Goal: Task Accomplishment & Management: Complete application form

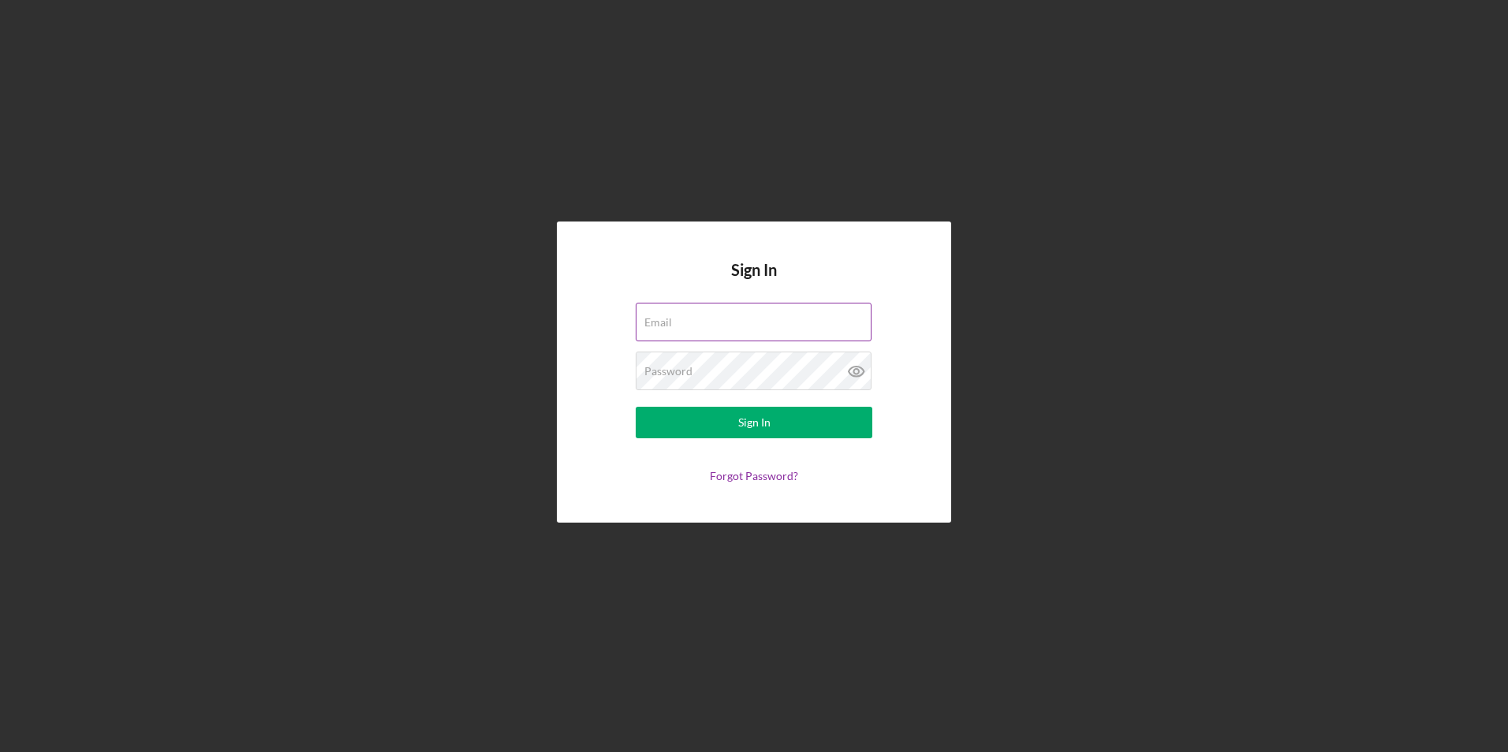
click at [672, 323] on div "Email" at bounding box center [754, 322] width 237 height 39
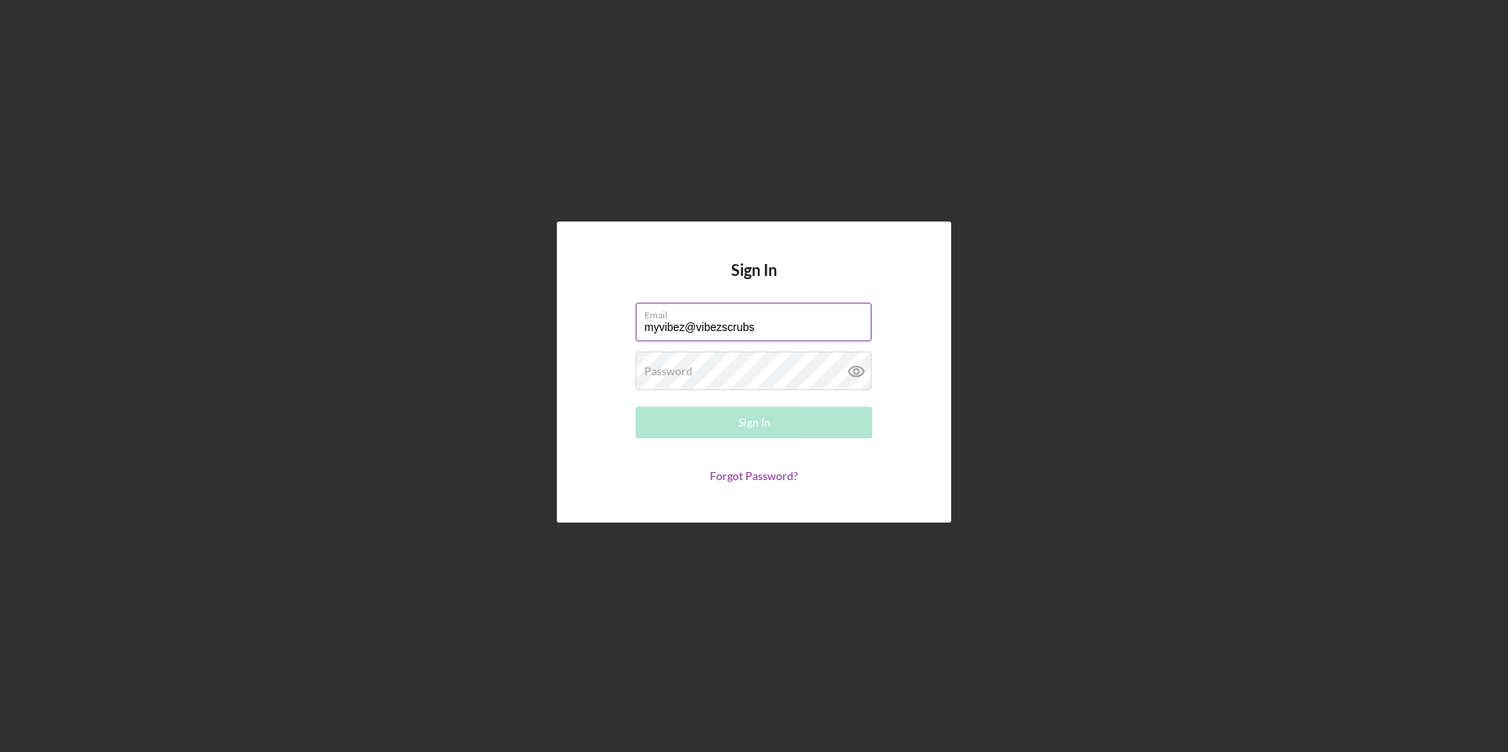
type input "[EMAIL_ADDRESS][DOMAIN_NAME]"
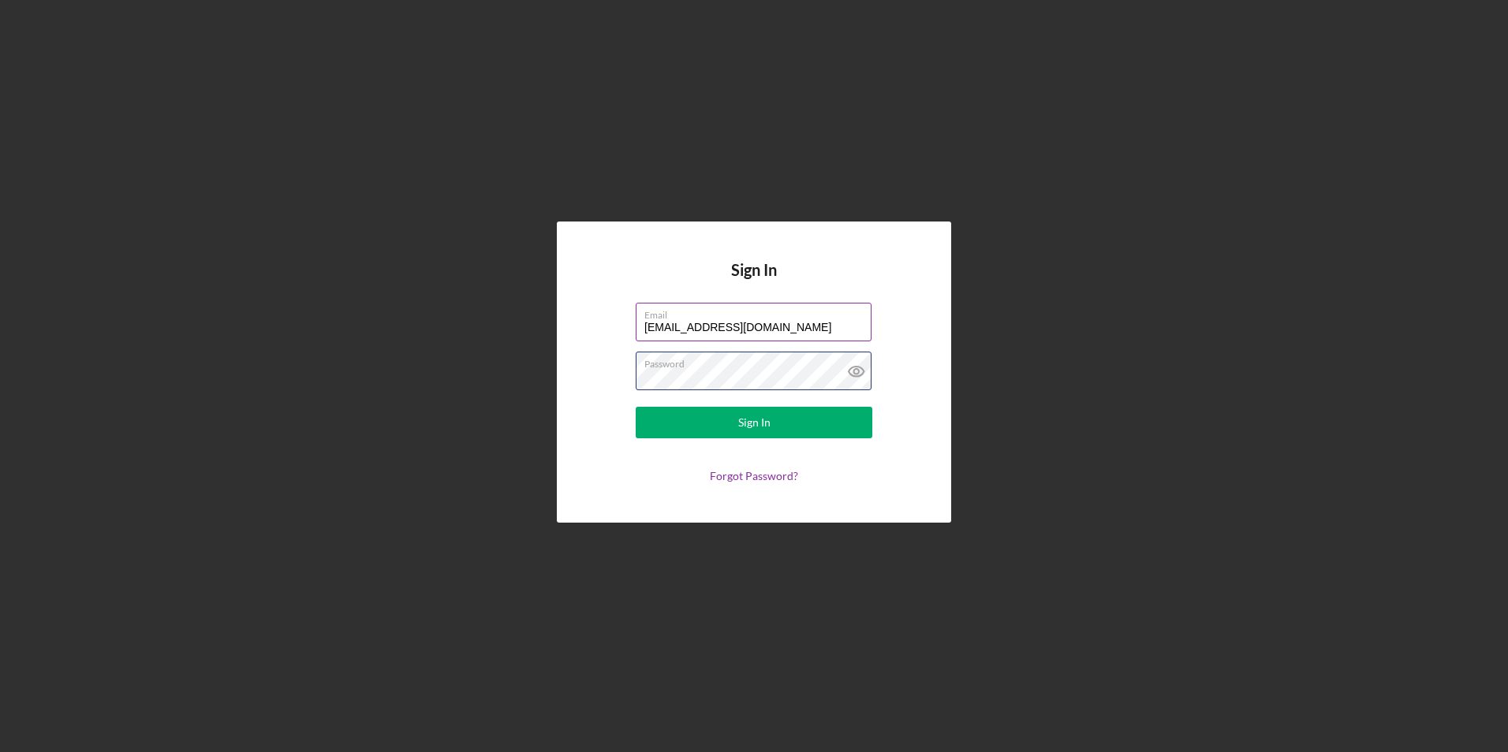
click at [636, 407] on button "Sign In" at bounding box center [754, 423] width 237 height 32
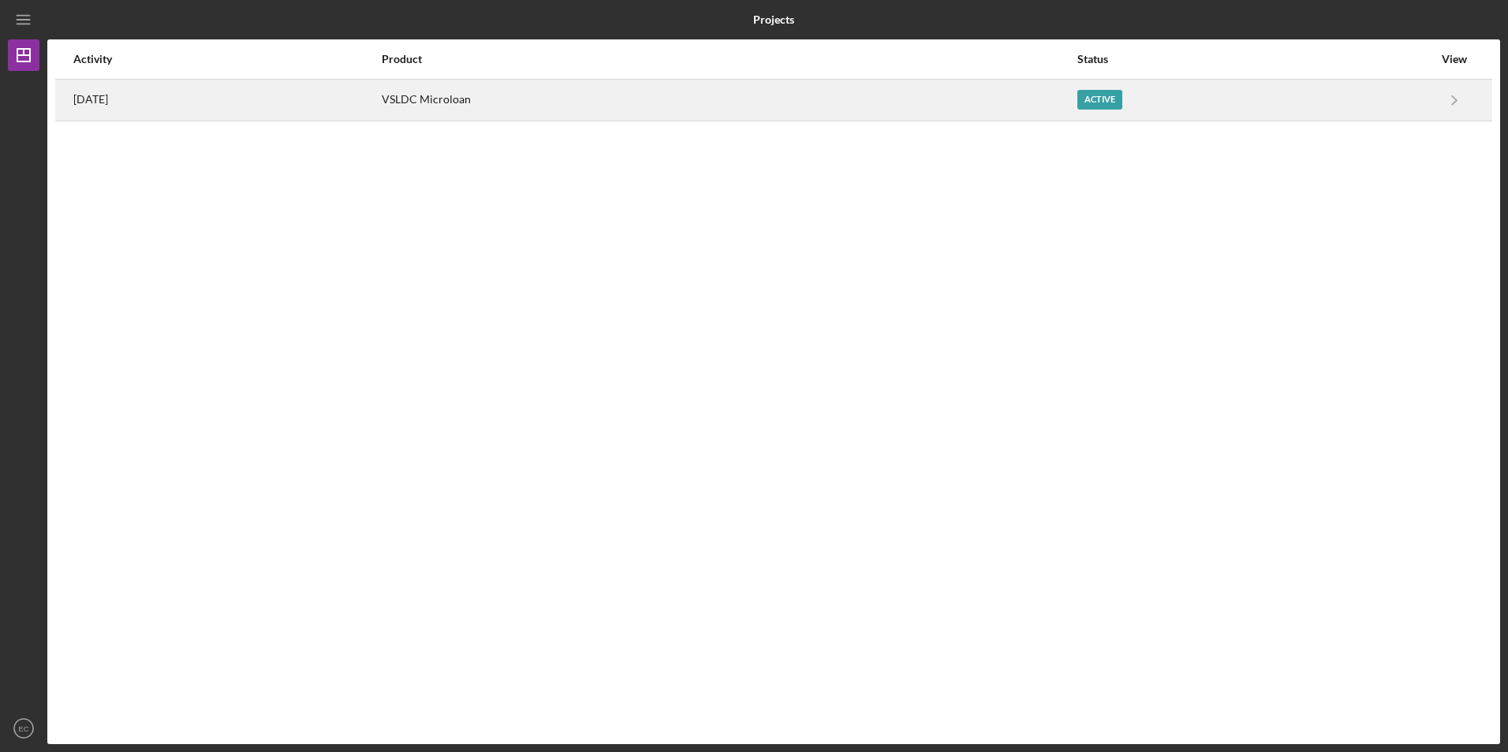
click at [1122, 95] on div "Active" at bounding box center [1099, 100] width 45 height 20
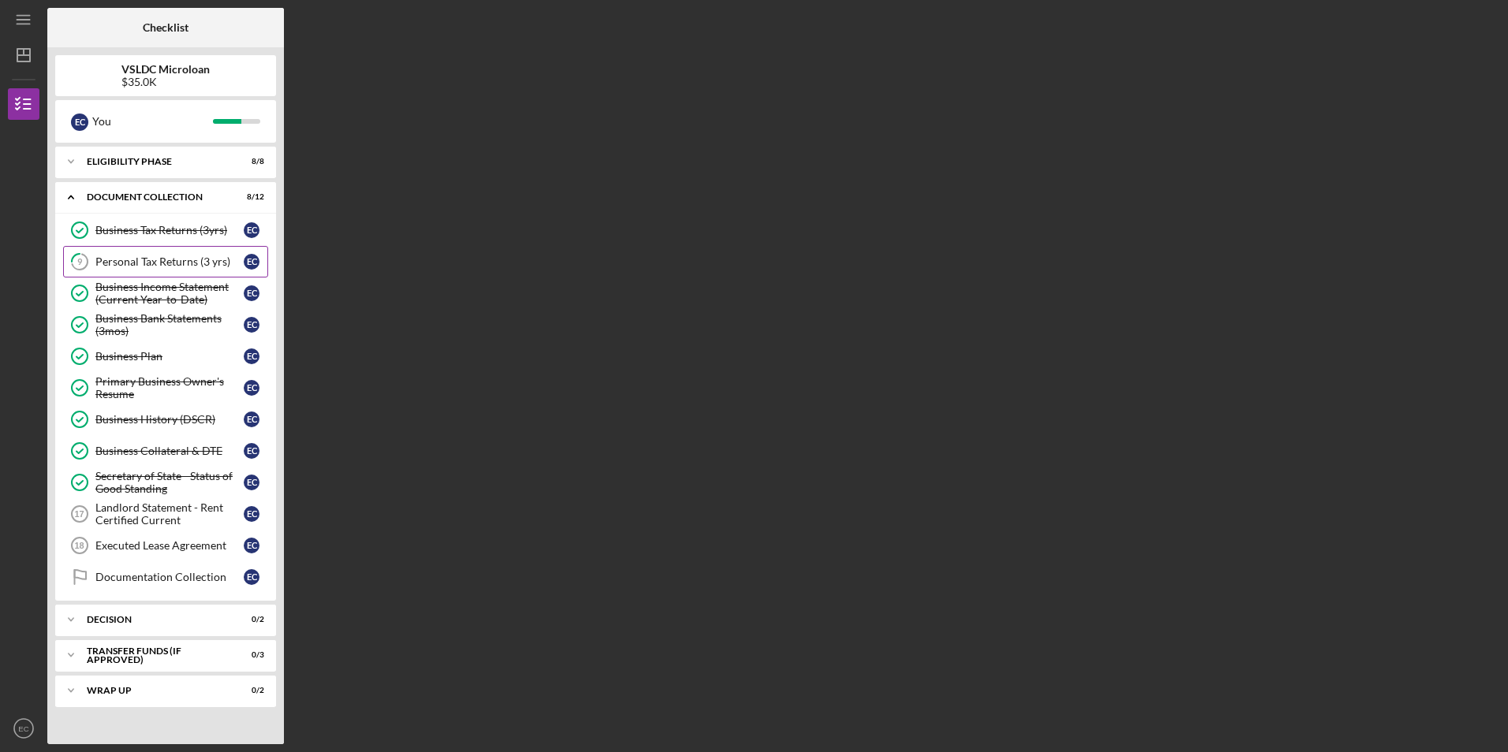
click at [185, 260] on div "Personal Tax Returns (3 yrs)" at bounding box center [169, 261] width 148 height 13
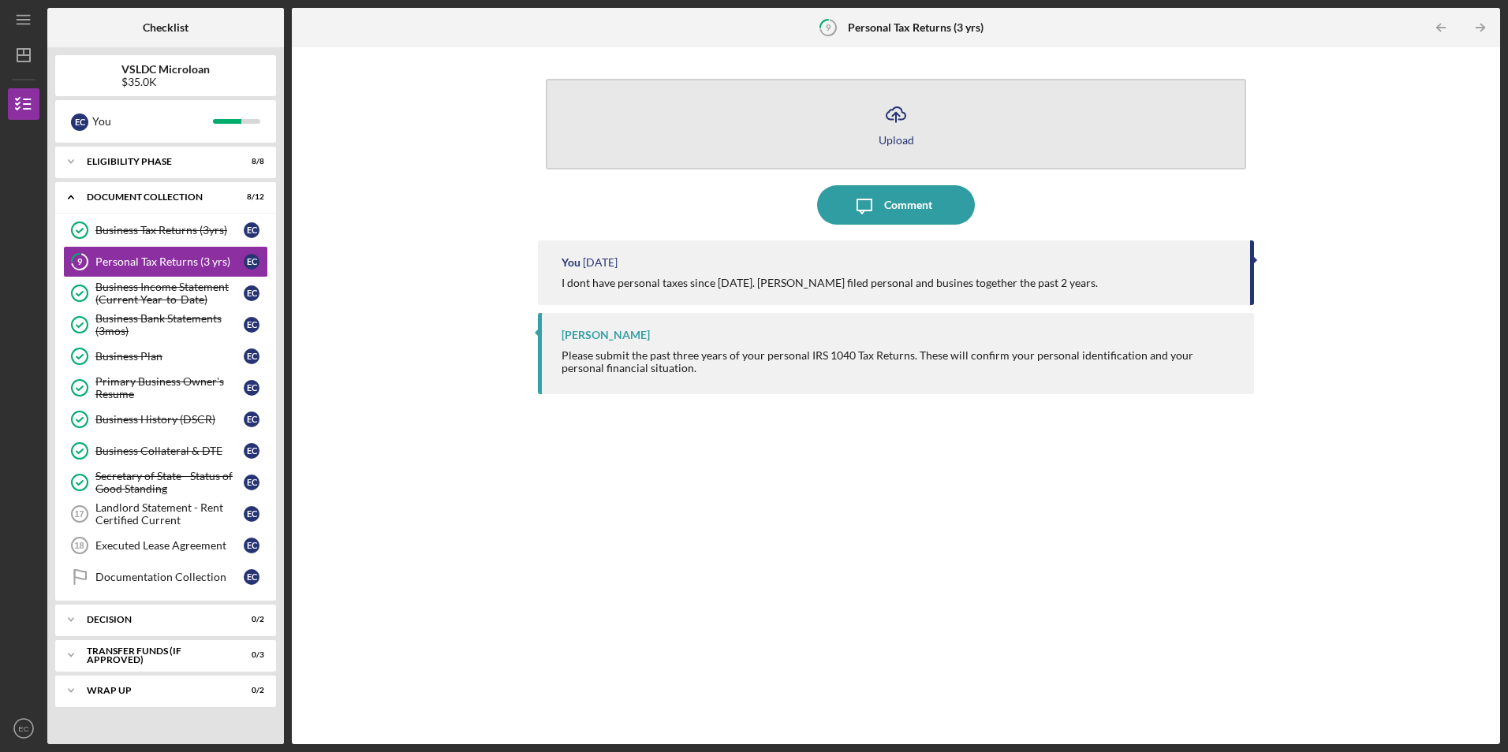
click at [895, 145] on div "Upload" at bounding box center [895, 140] width 35 height 12
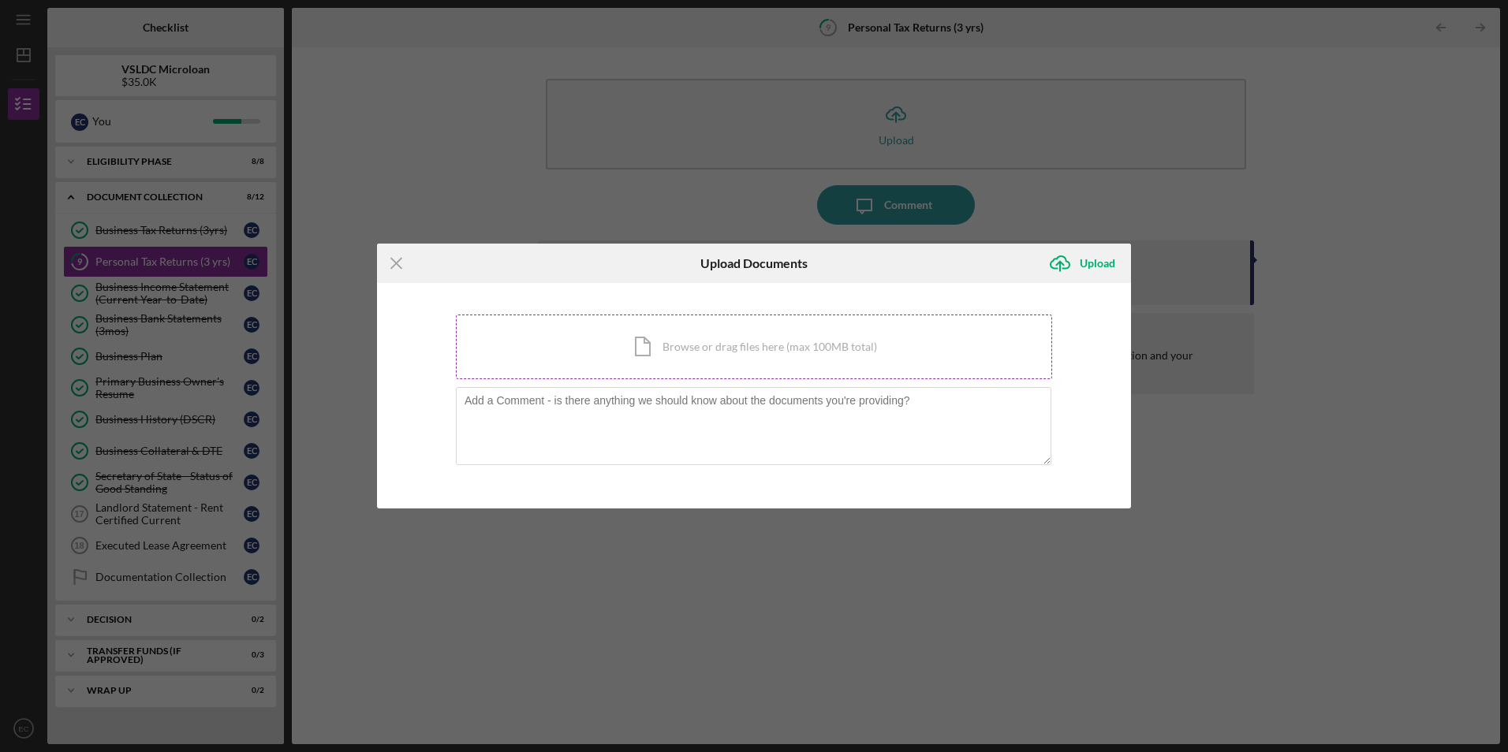
click at [760, 343] on div "Icon/Document Browse or drag files here (max 100MB total) Tap to choose files o…" at bounding box center [754, 347] width 596 height 65
click at [661, 352] on div "Icon/Document Browse or drag files here (max 100MB total) Tap to choose files o…" at bounding box center [754, 347] width 596 height 65
click at [796, 343] on div "Icon/Document Browse or drag files here (max 100MB total) Tap to choose files o…" at bounding box center [754, 347] width 596 height 65
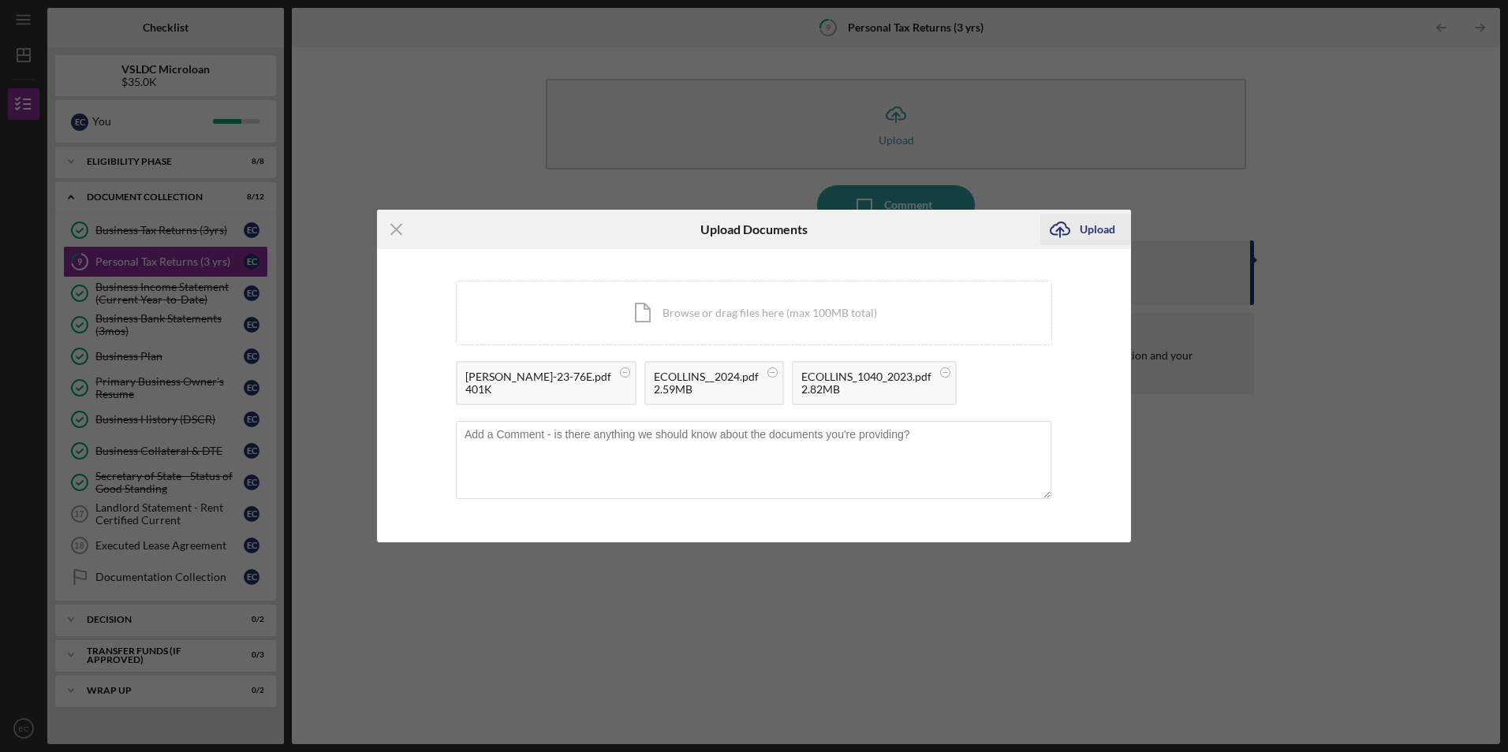
click at [1083, 230] on div "Upload" at bounding box center [1096, 230] width 35 height 32
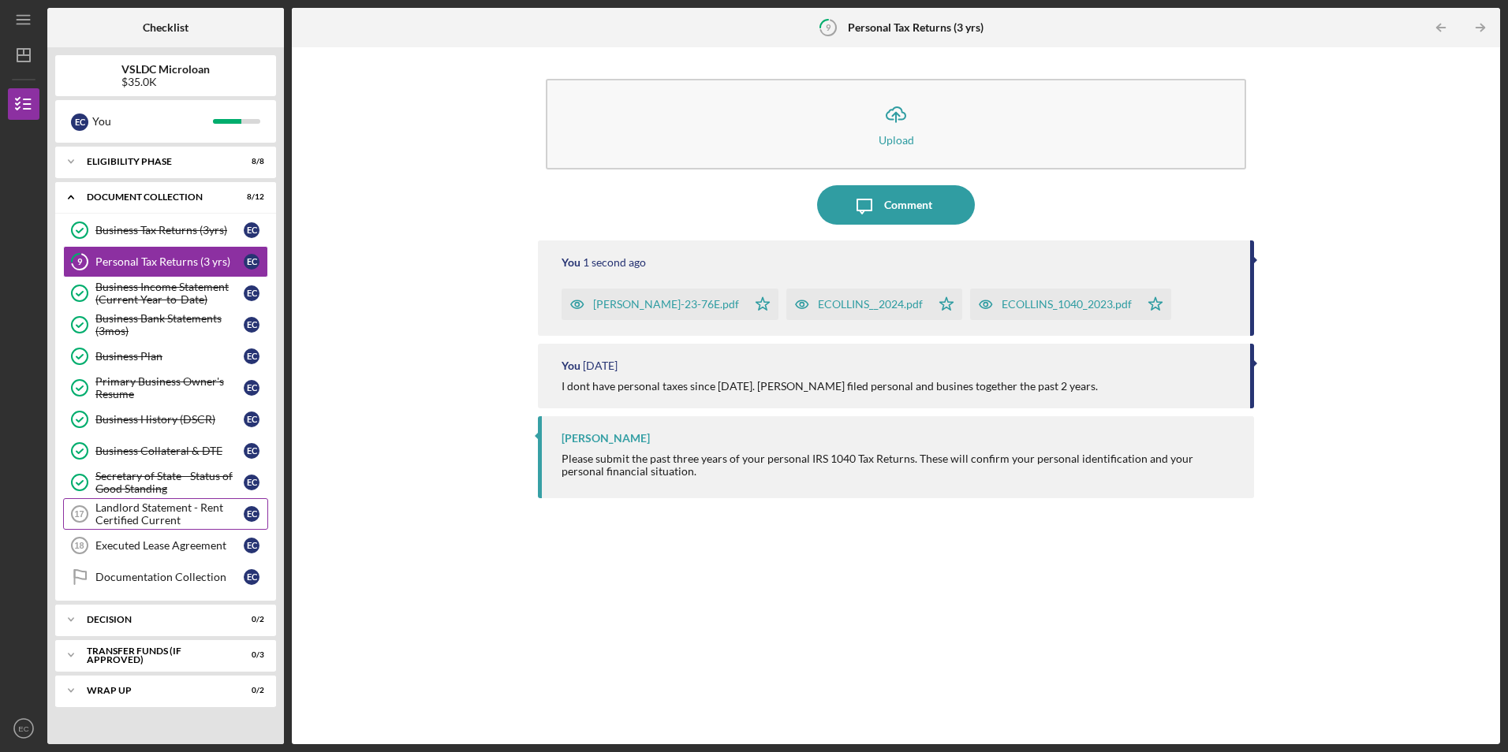
click at [155, 512] on div "Landlord Statement - Rent Certified Current" at bounding box center [169, 513] width 148 height 25
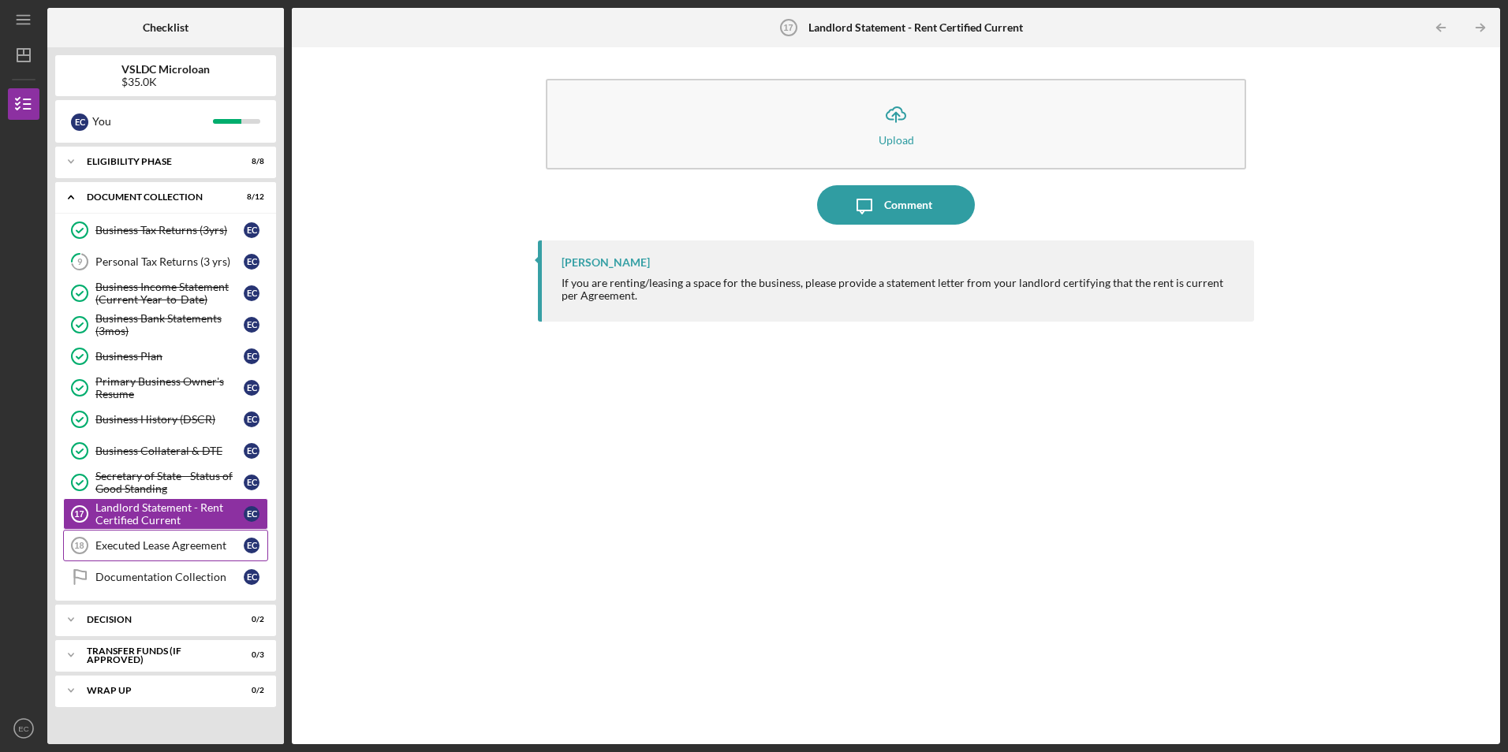
click at [188, 539] on div "Executed Lease Agreement" at bounding box center [169, 545] width 148 height 13
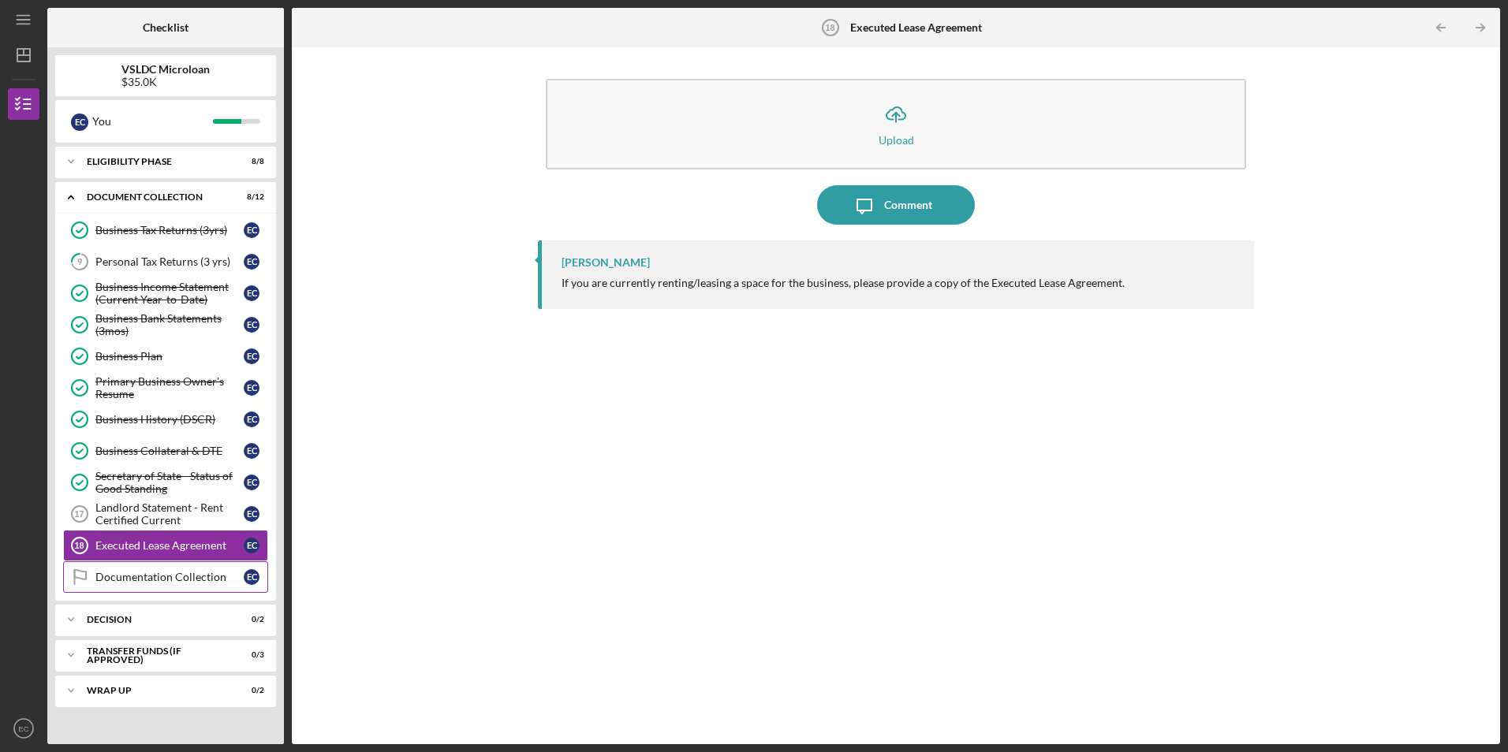
click at [208, 571] on div "Documentation Collection" at bounding box center [169, 577] width 148 height 13
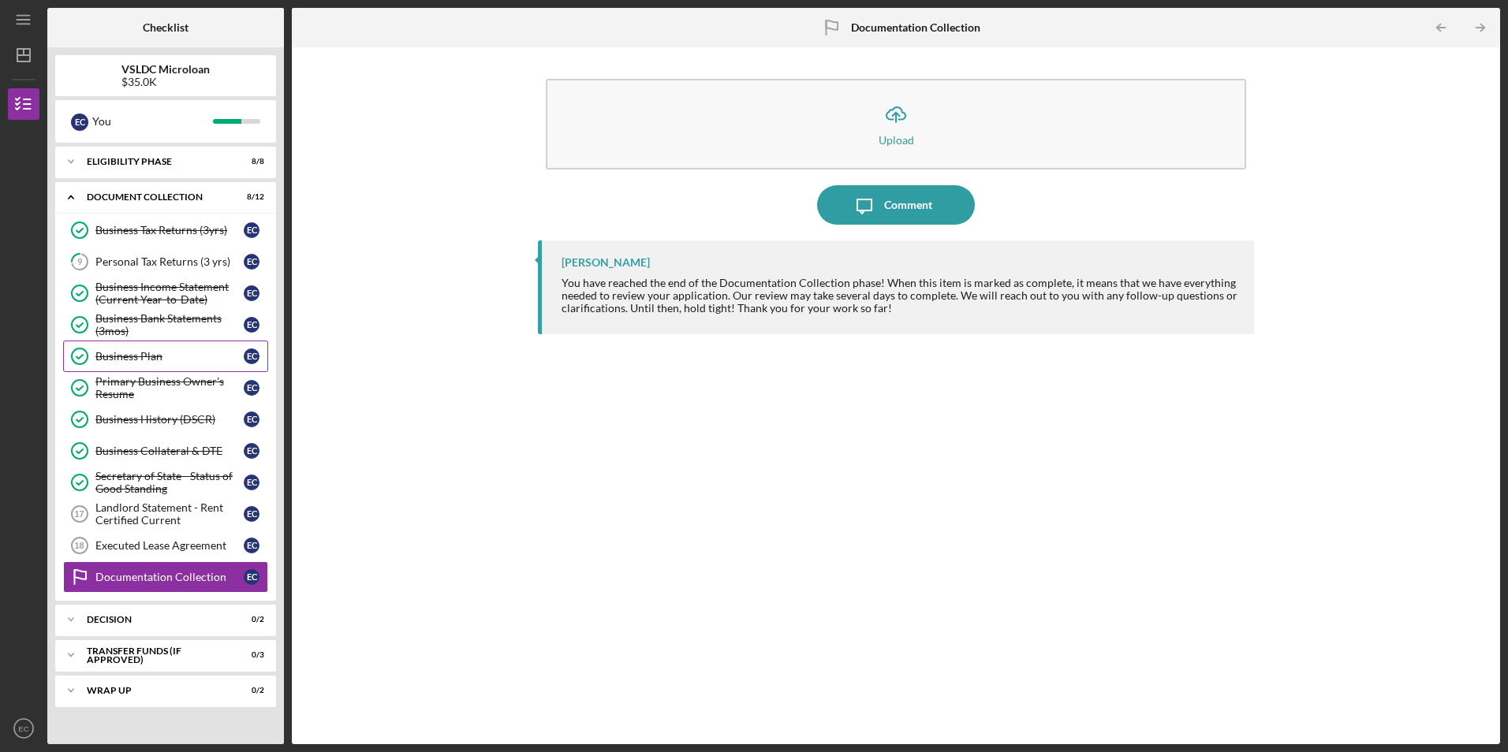
click at [153, 356] on div "Business Plan" at bounding box center [169, 356] width 148 height 13
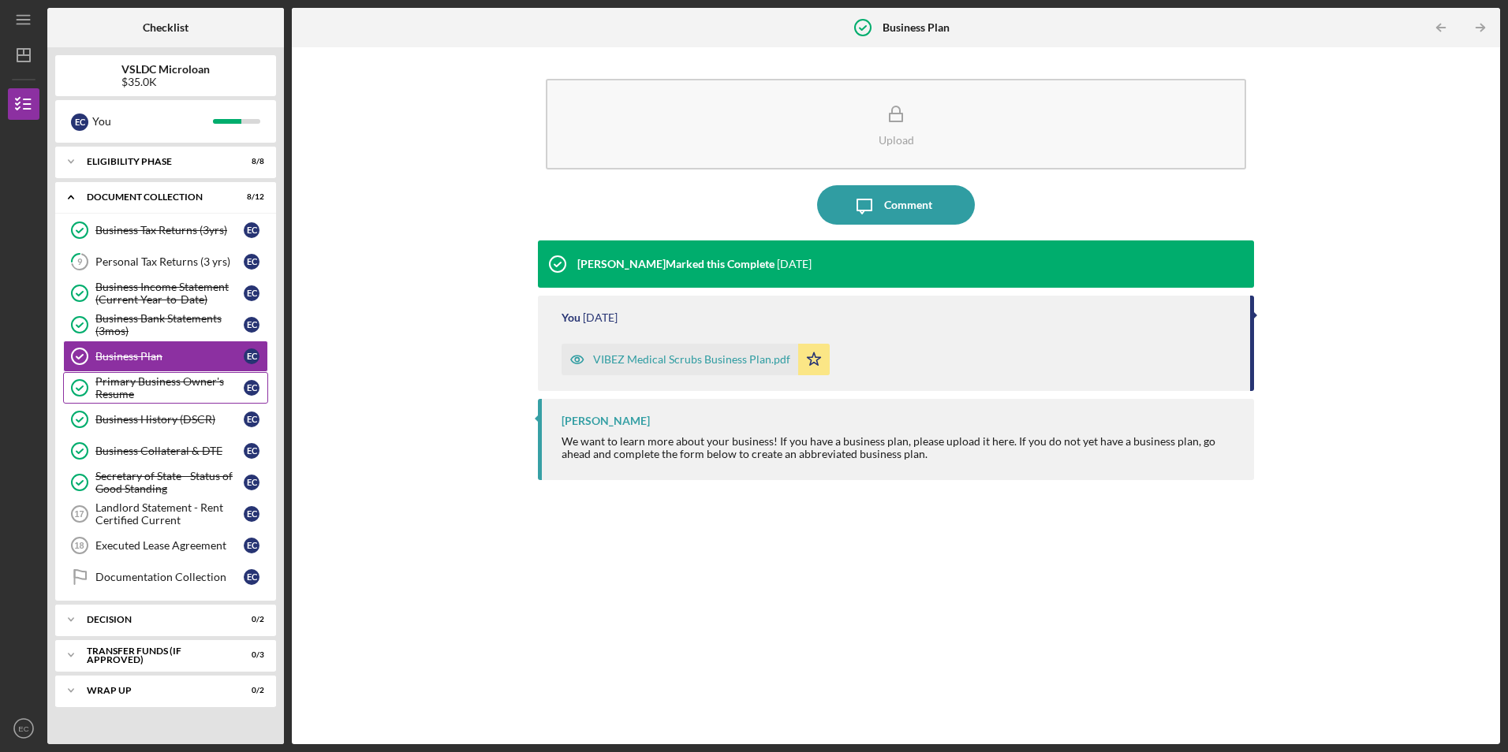
click at [172, 378] on div "Primary Business Owner's Resume" at bounding box center [169, 387] width 148 height 25
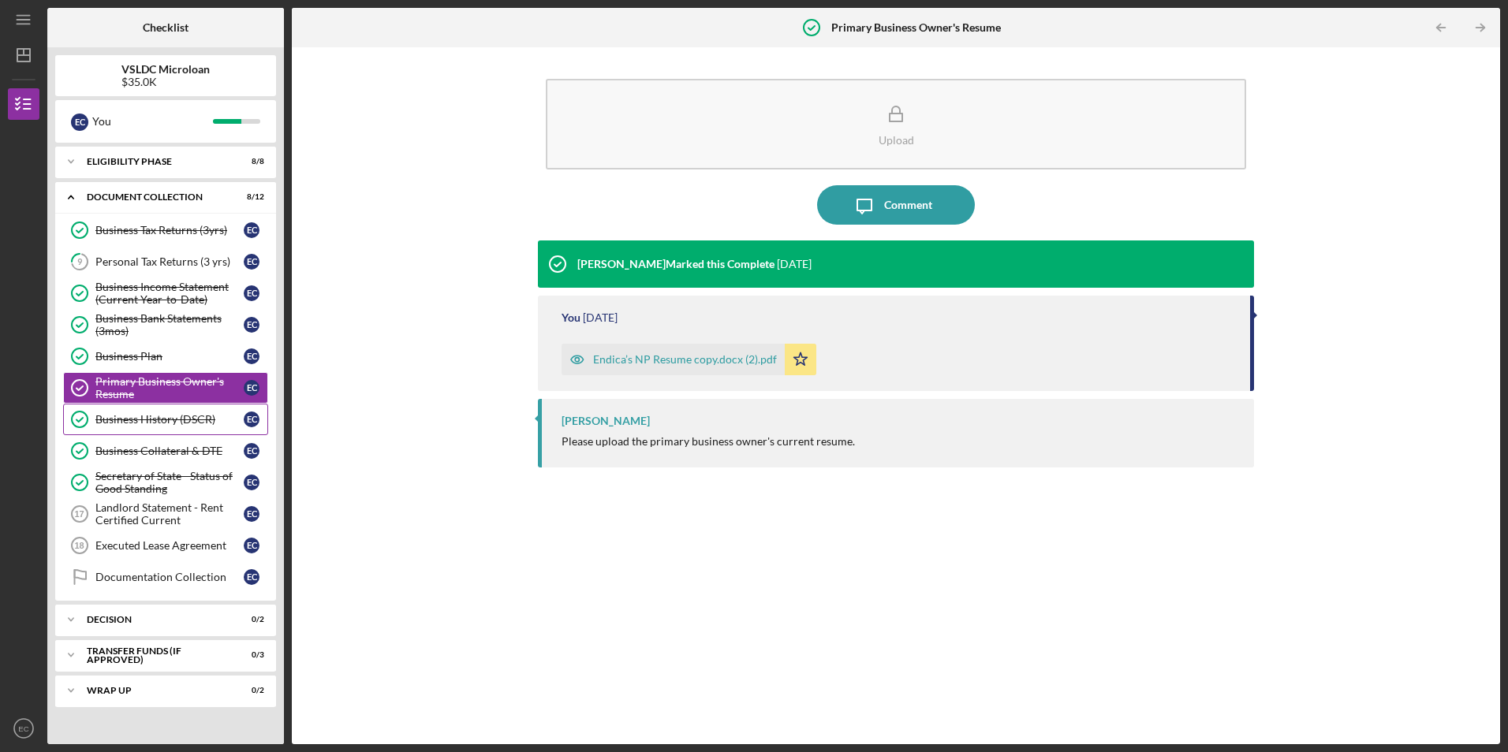
click at [171, 408] on link "Business History (DSCR) Business History (DSCR) E C" at bounding box center [165, 420] width 205 height 32
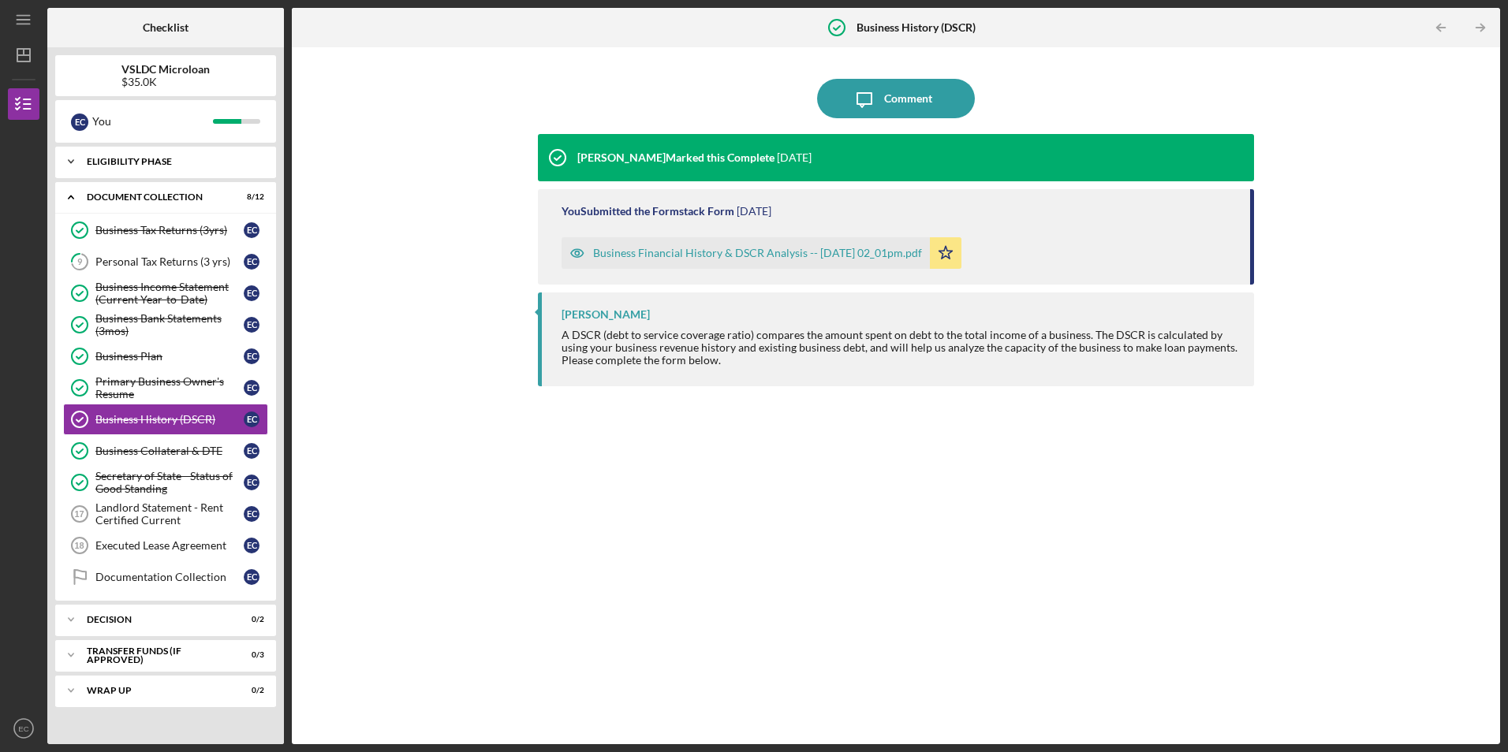
click at [158, 164] on div "Eligibility Phase" at bounding box center [172, 161] width 170 height 9
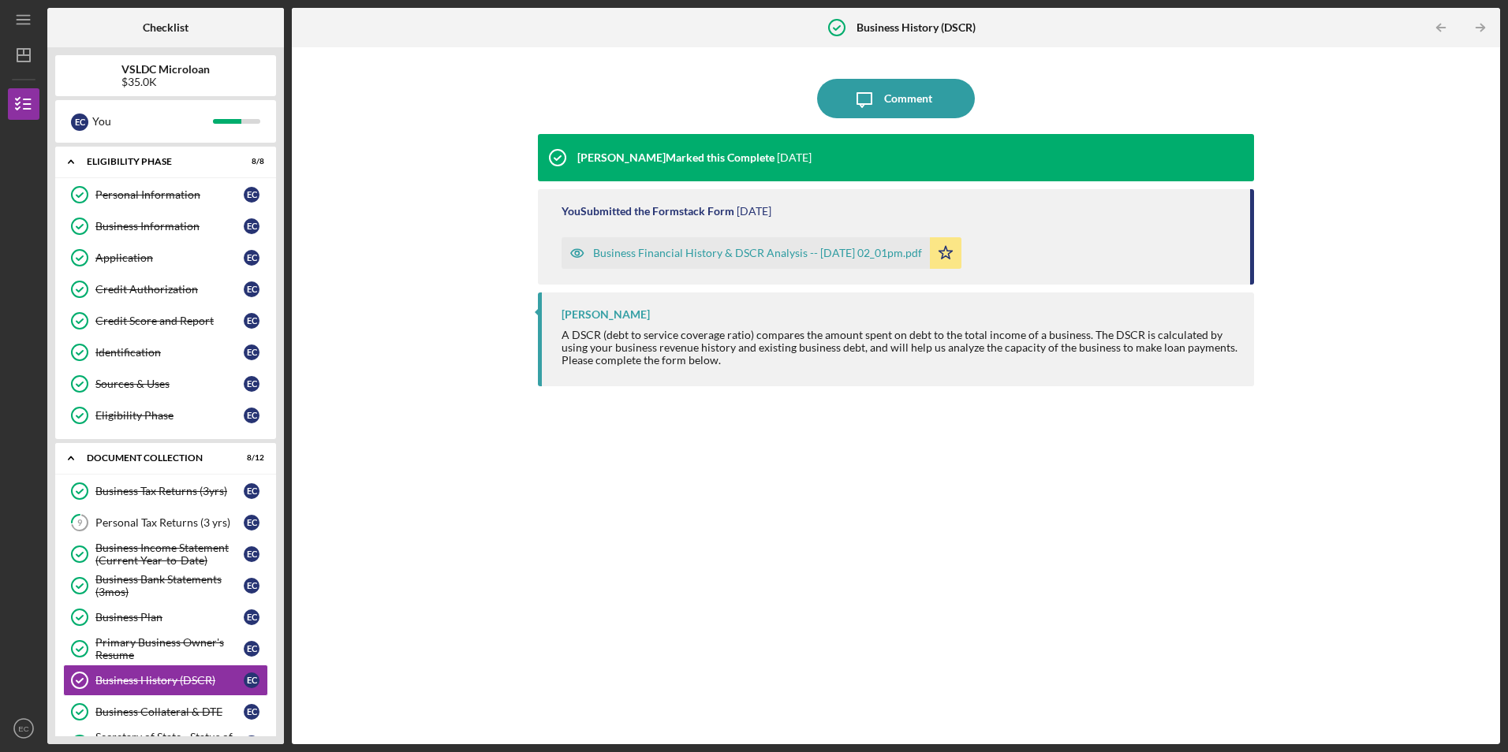
click at [151, 87] on div "$35.0K" at bounding box center [165, 82] width 88 height 13
click at [152, 65] on b "VSLDC Microloan" at bounding box center [165, 69] width 88 height 13
click at [184, 78] on div "$35.0K" at bounding box center [165, 82] width 88 height 13
click at [132, 121] on div "You" at bounding box center [152, 121] width 121 height 27
click at [173, 63] on b "VSLDC Microloan" at bounding box center [165, 69] width 88 height 13
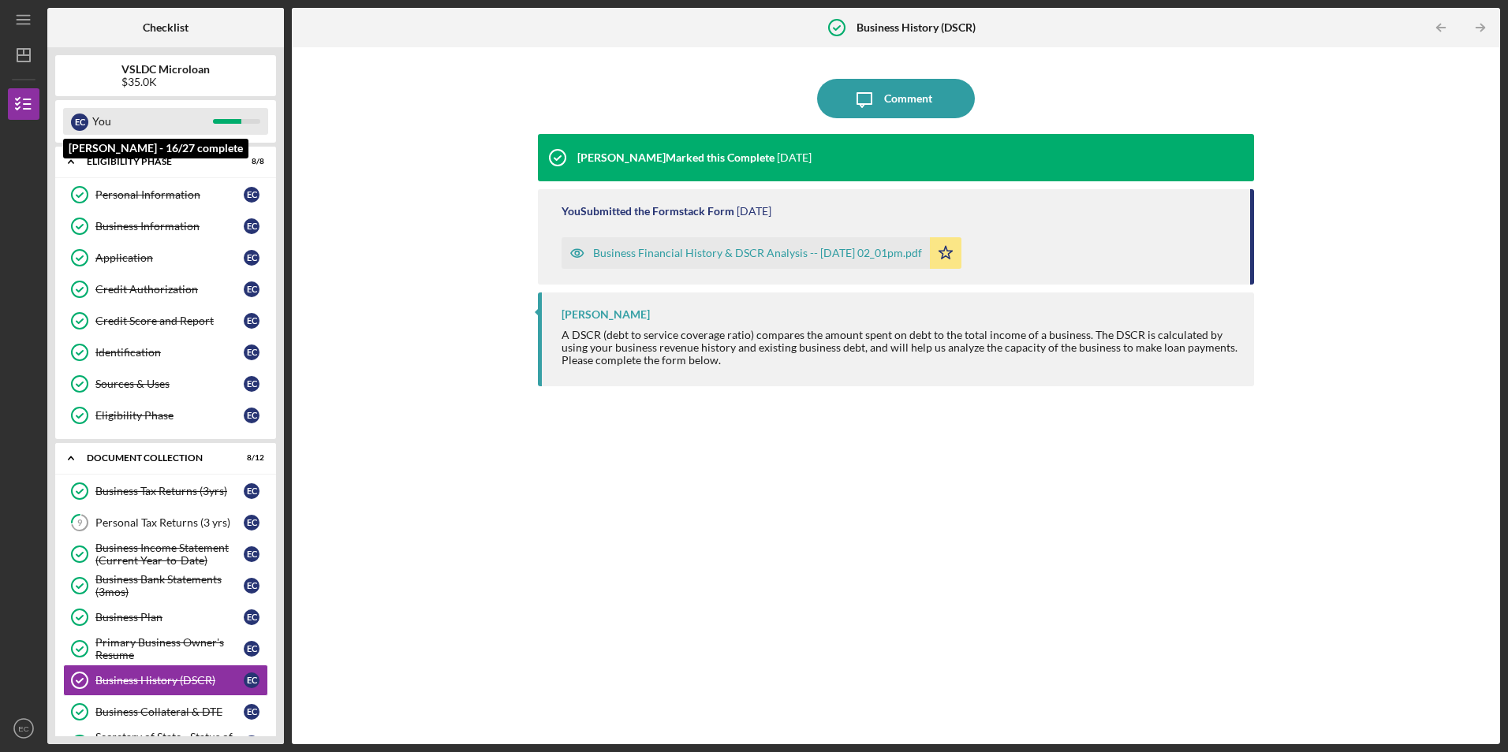
click at [104, 121] on div "You" at bounding box center [152, 121] width 121 height 27
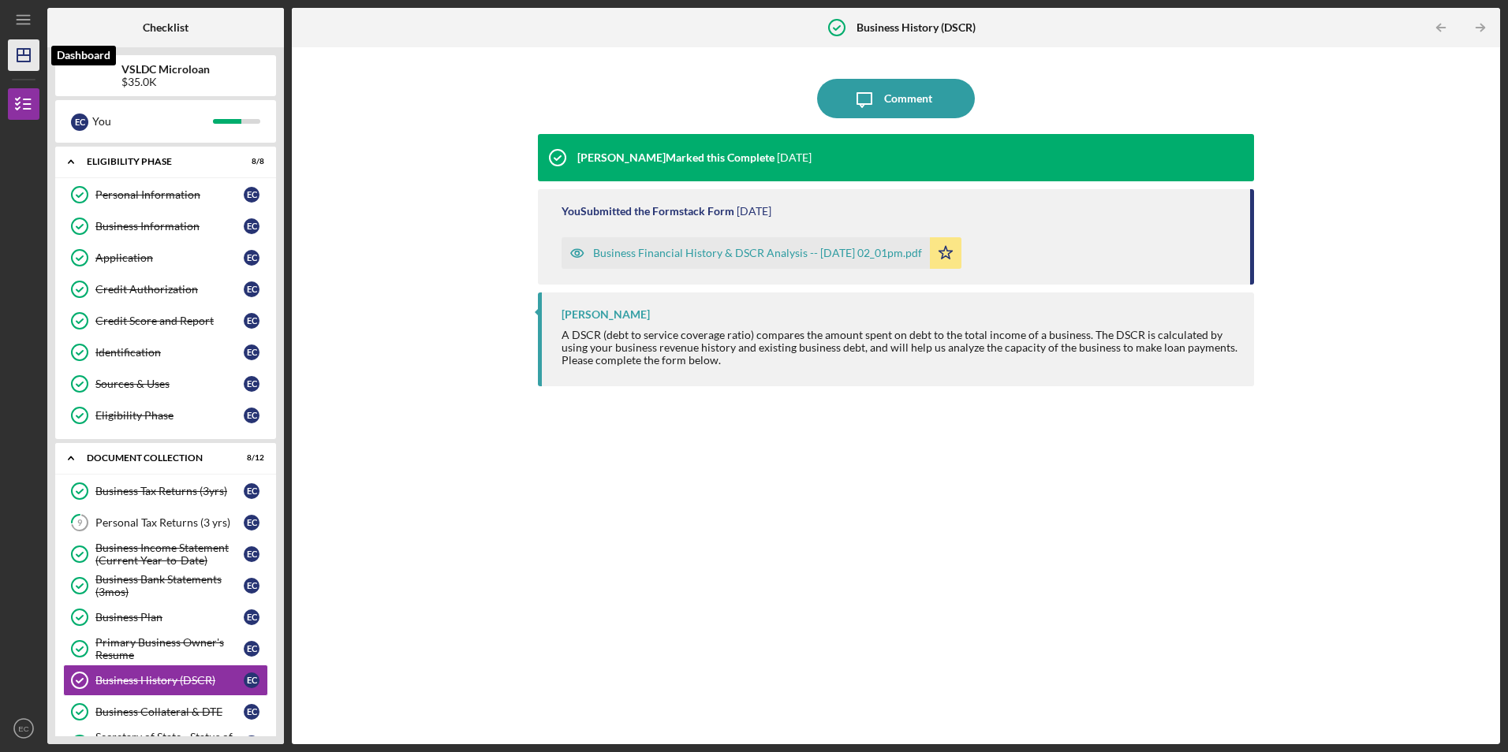
click at [28, 55] on line "button" at bounding box center [23, 55] width 13 height 0
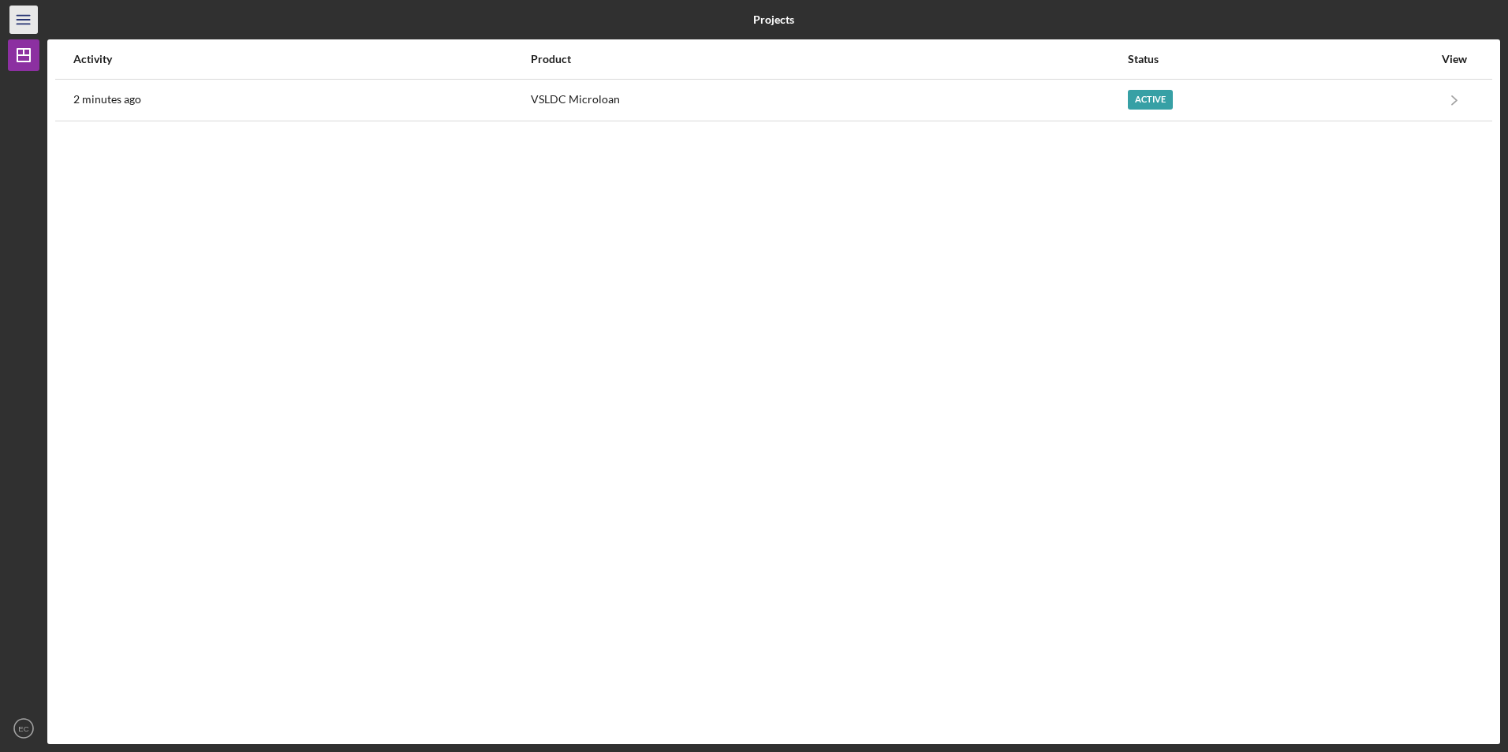
click at [34, 22] on icon "Icon/Menu" at bounding box center [23, 19] width 35 height 35
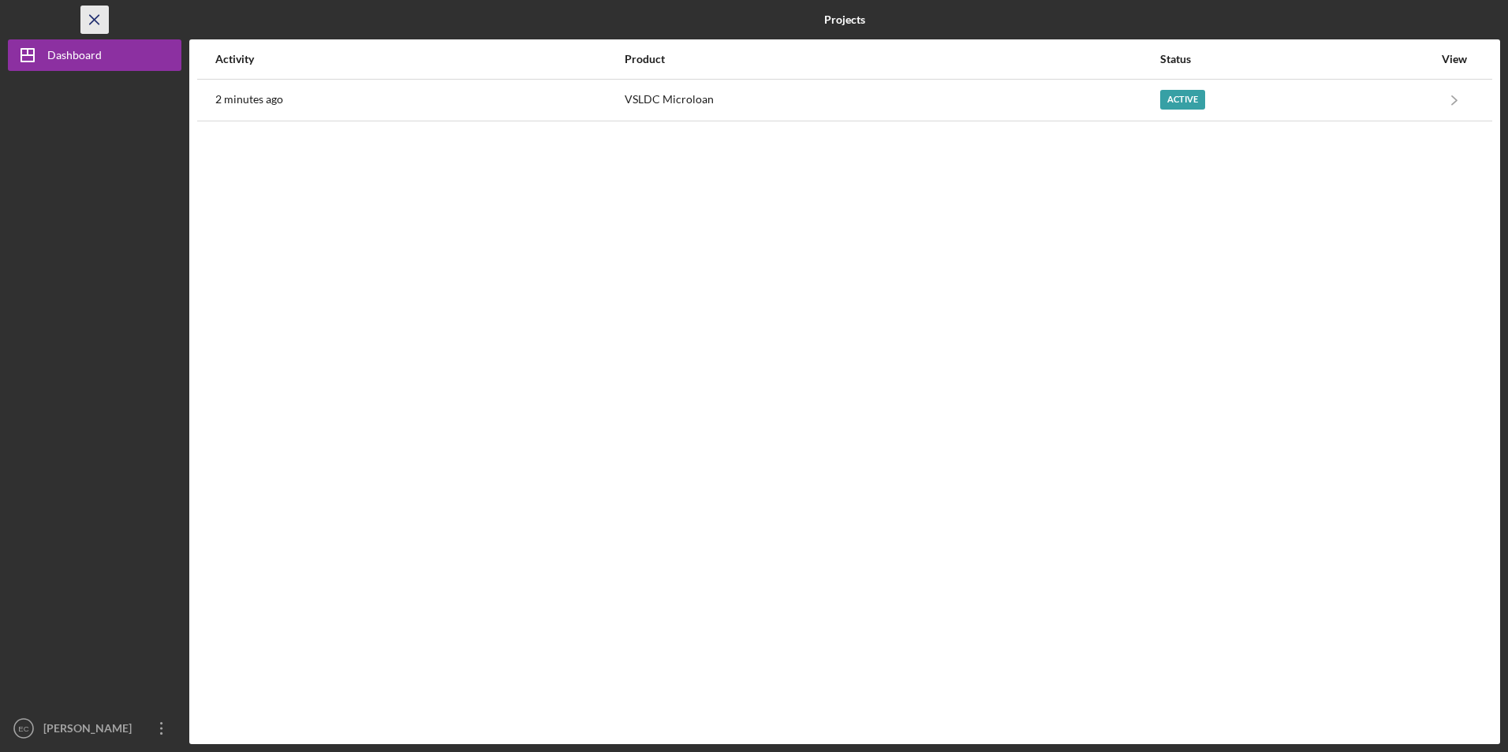
click at [85, 17] on icon "Icon/Menu Close" at bounding box center [94, 19] width 35 height 35
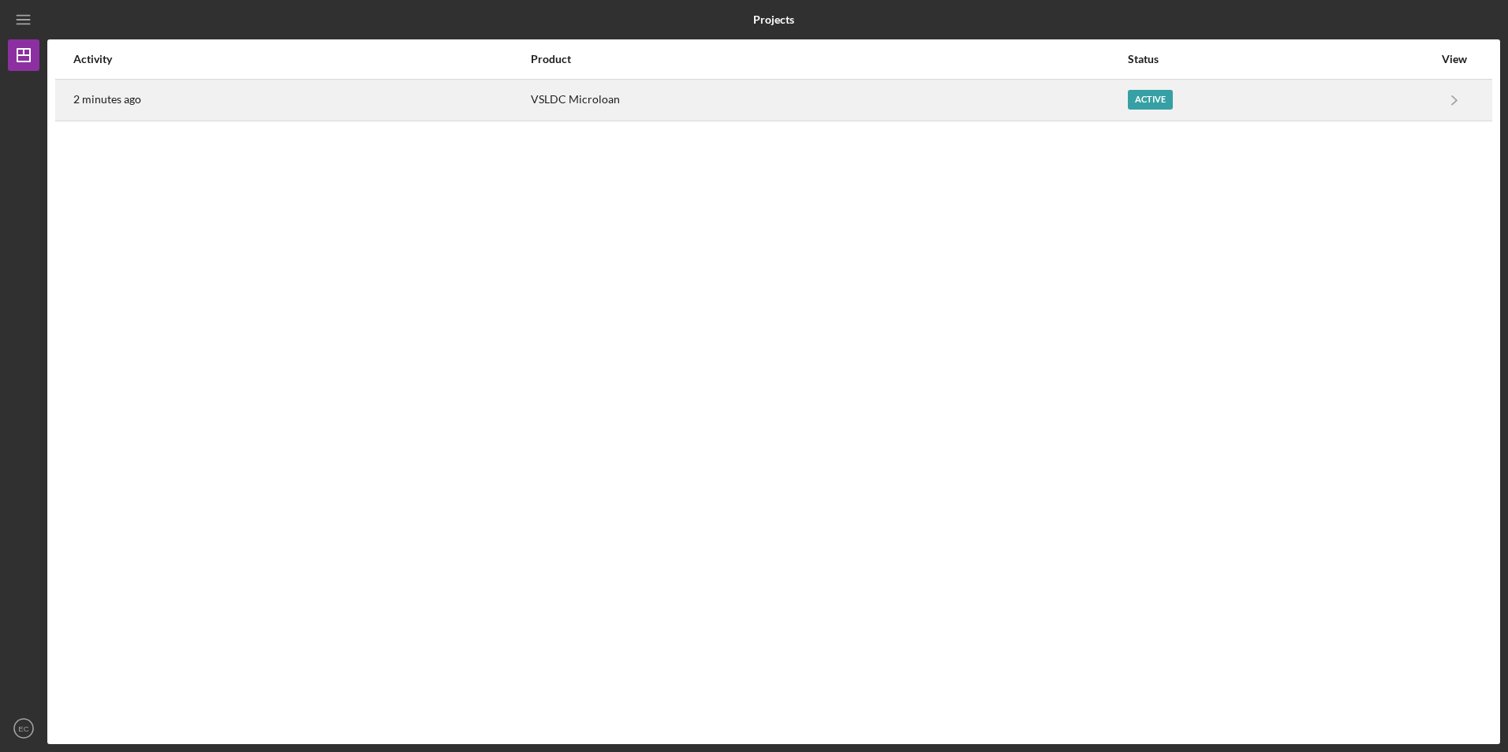
click at [1304, 96] on div "Active" at bounding box center [1280, 99] width 305 height 39
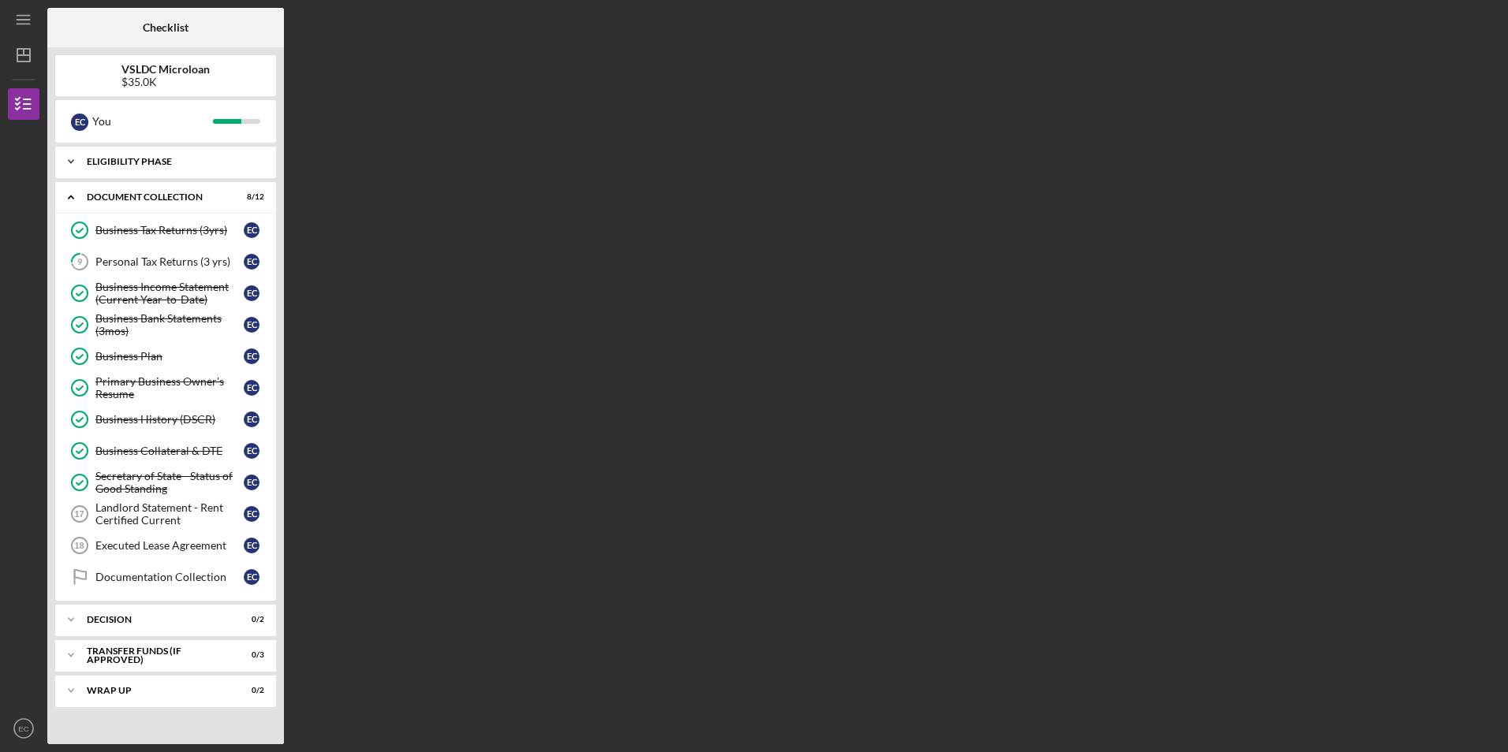
click at [145, 160] on div "Eligibility Phase" at bounding box center [172, 161] width 170 height 9
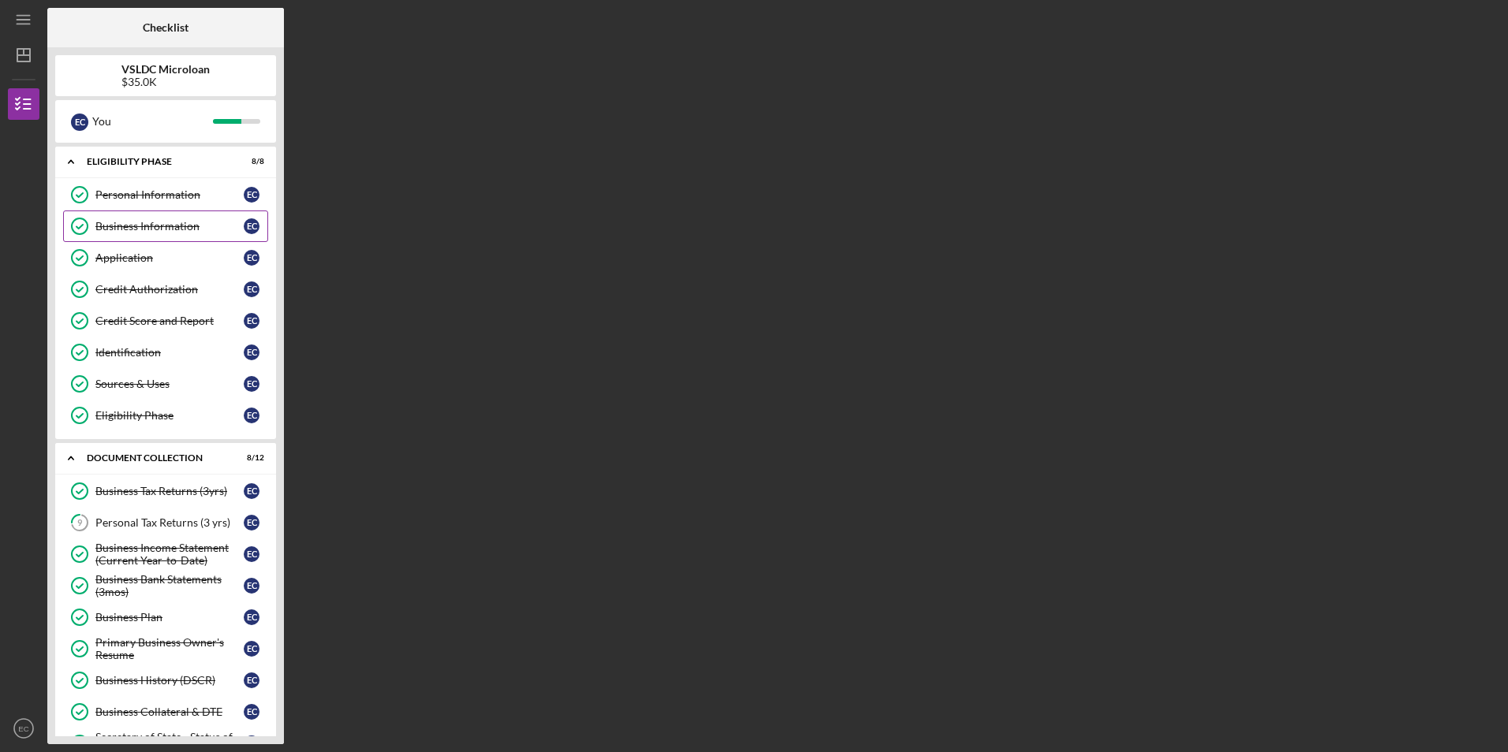
click at [152, 233] on link "Business Information Business Information E C" at bounding box center [165, 227] width 205 height 32
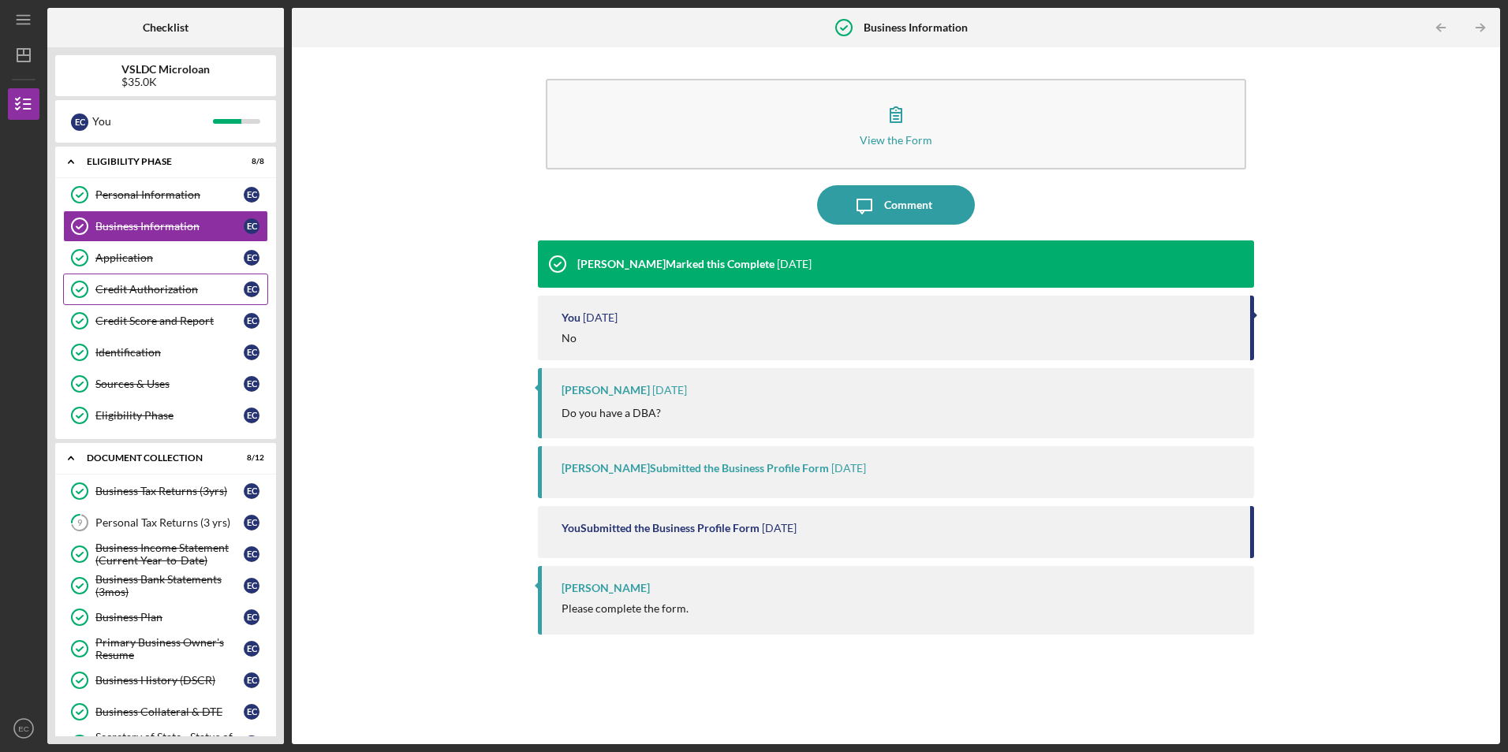
click at [137, 283] on div "Credit Authorization" at bounding box center [169, 289] width 148 height 13
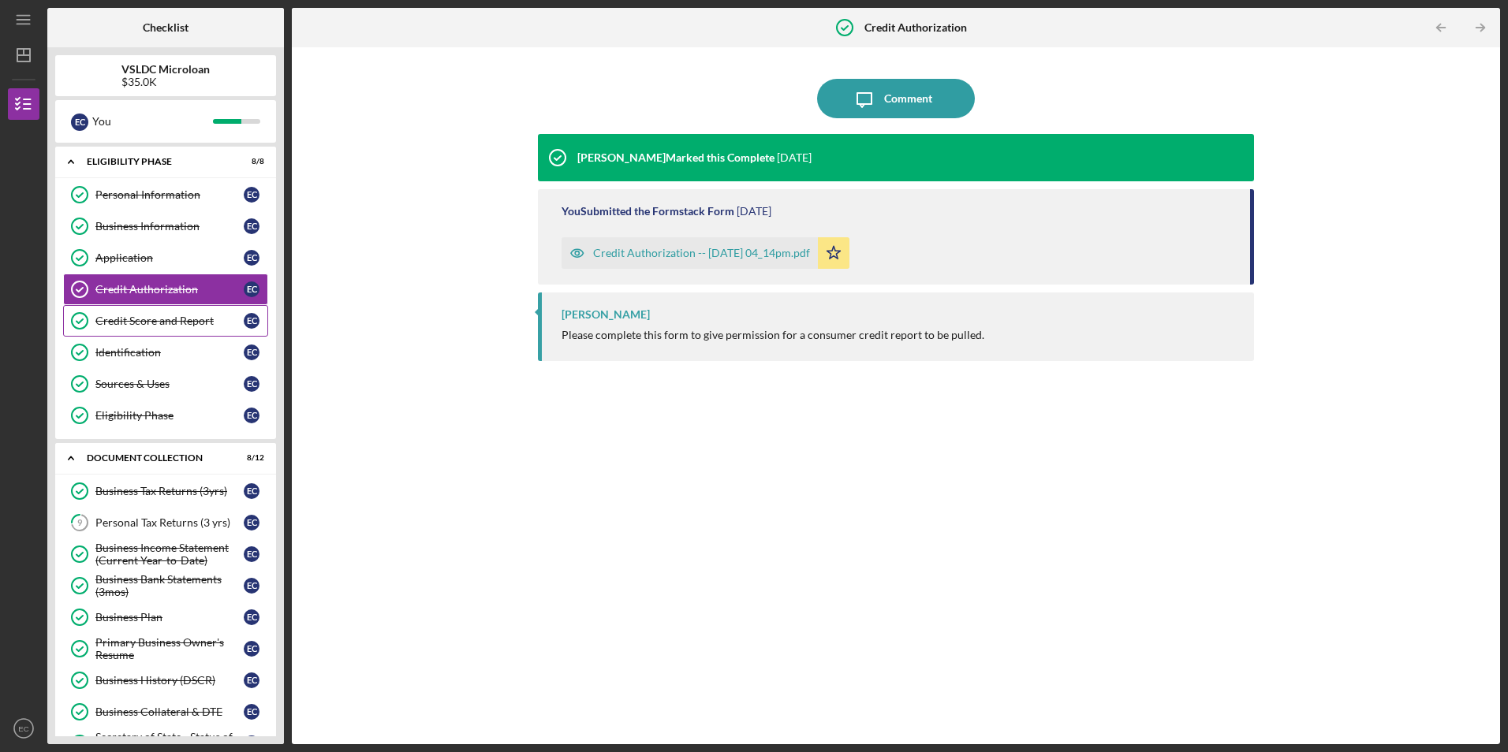
click at [138, 311] on link "Credit Score and Report Credit Score and Report E C" at bounding box center [165, 321] width 205 height 32
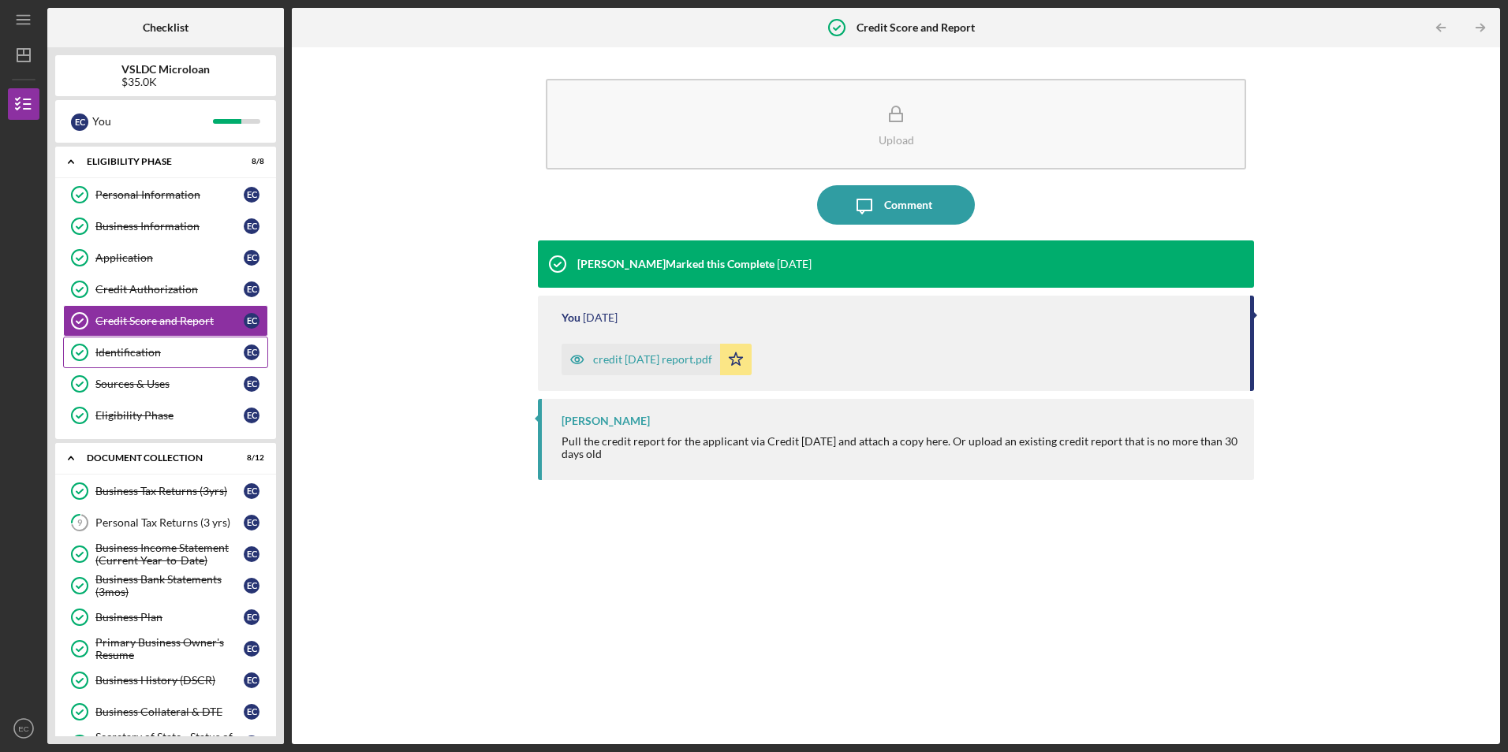
click at [140, 340] on link "Identification Identification E C" at bounding box center [165, 353] width 205 height 32
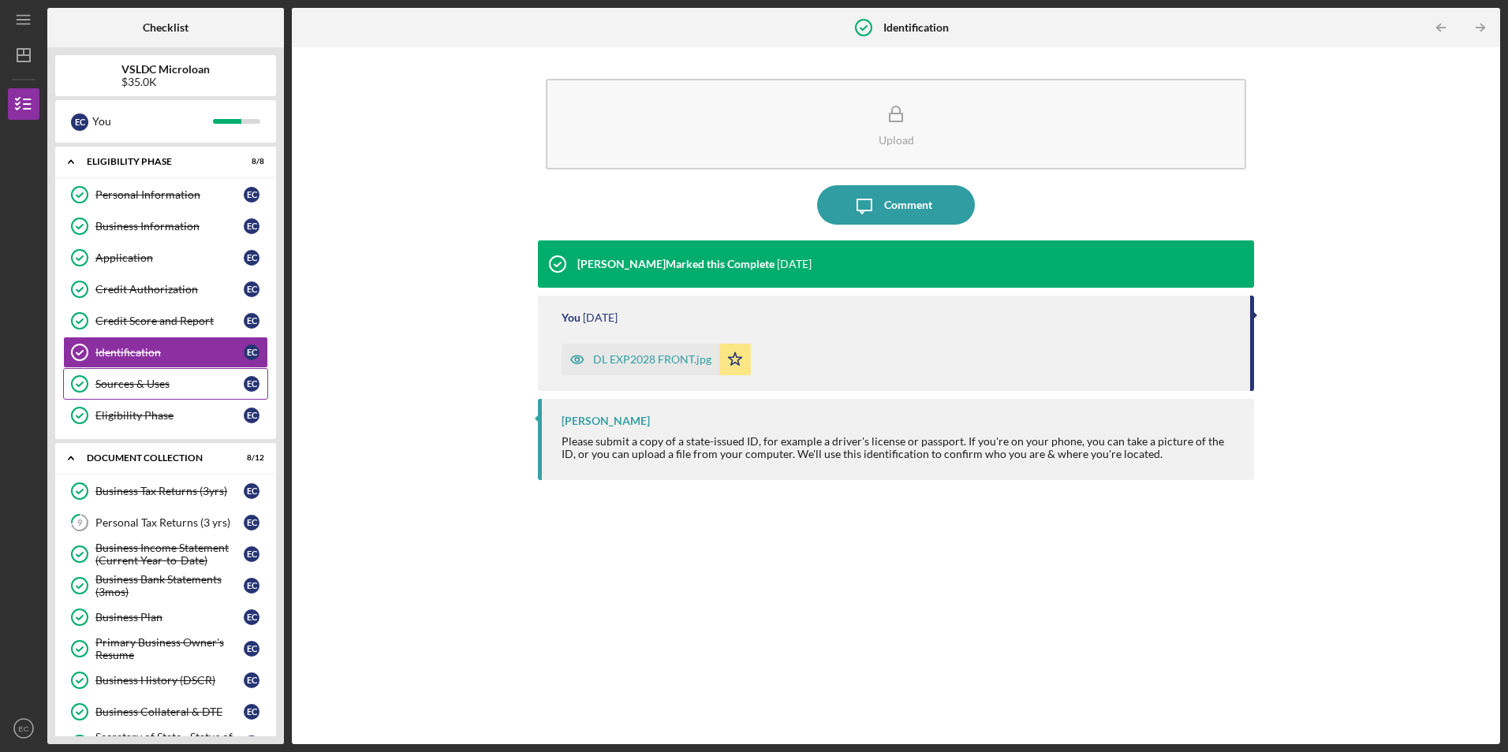
click at [147, 378] on div "Sources & Uses" at bounding box center [169, 384] width 148 height 13
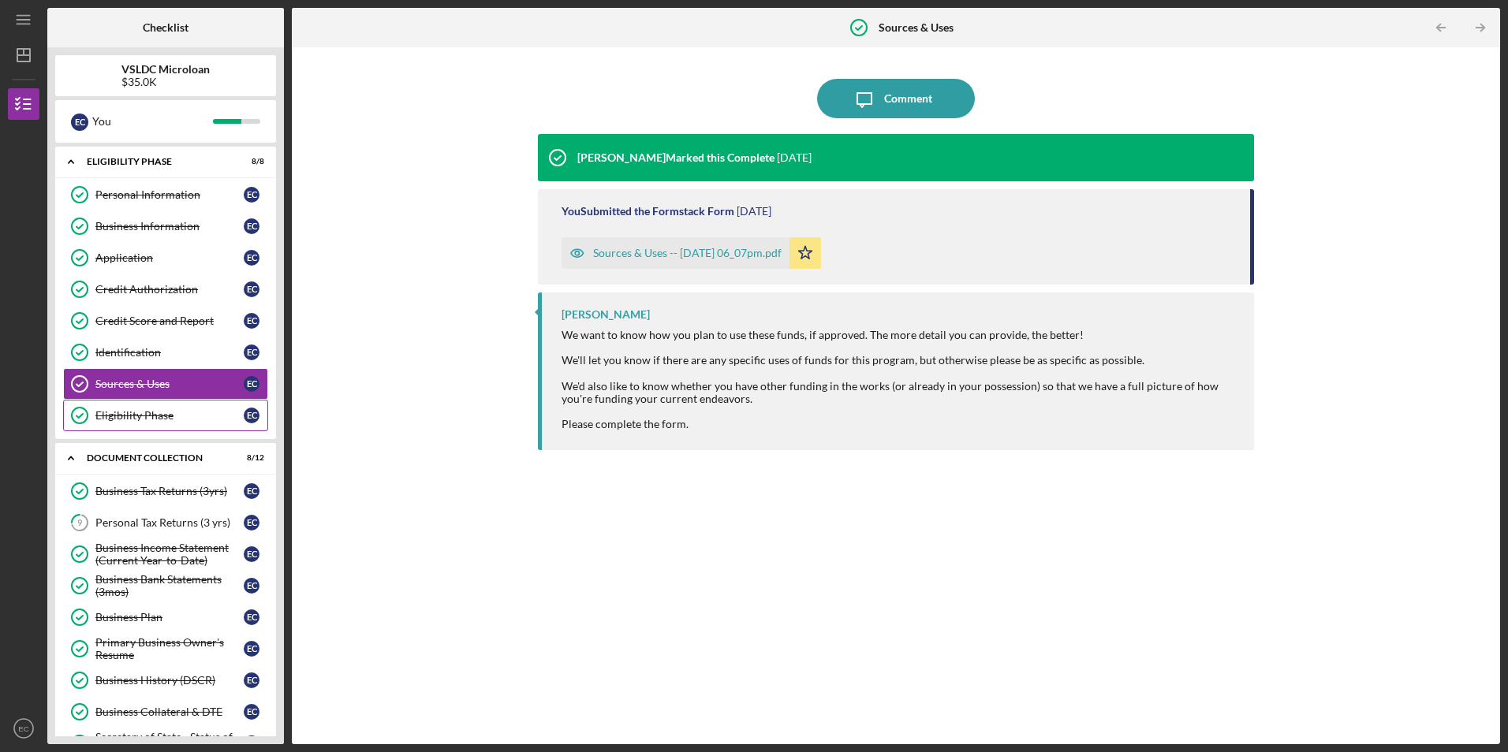
click at [154, 404] on link "Eligibility Phase Eligibility Phase E C" at bounding box center [165, 416] width 205 height 32
